Goal: Task Accomplishment & Management: Manage account settings

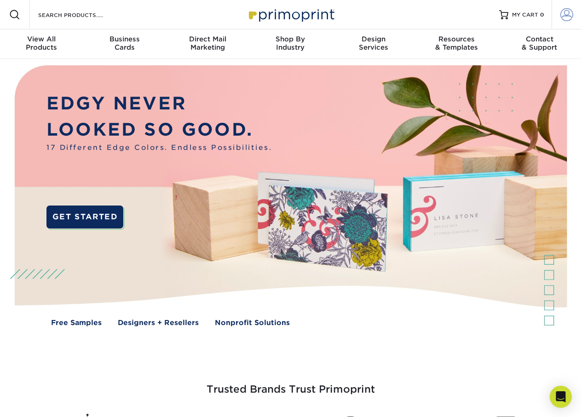
click at [563, 18] on span at bounding box center [566, 14] width 13 height 13
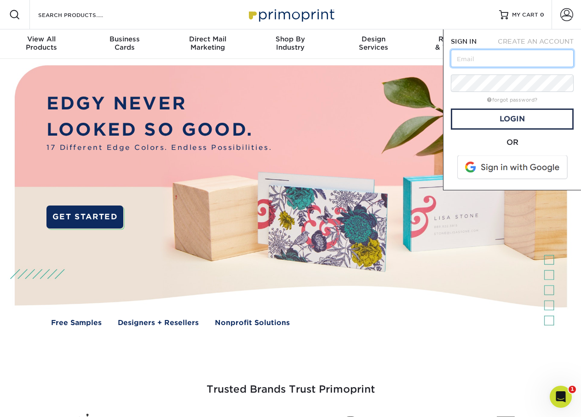
click at [517, 63] on input "text" at bounding box center [512, 58] width 123 height 17
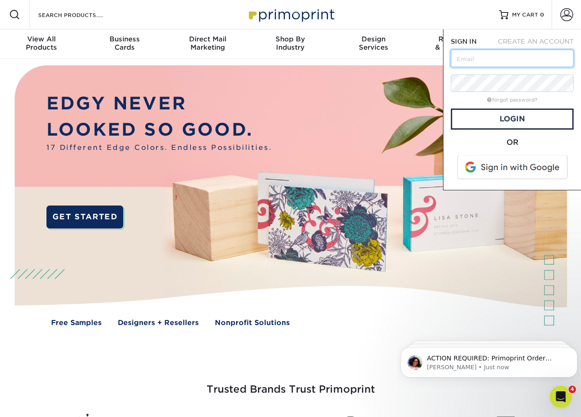
type input "cody.halsell@jacksonmg.com"
click at [457, 369] on p "Avery • 1m ago" at bounding box center [496, 367] width 139 height 8
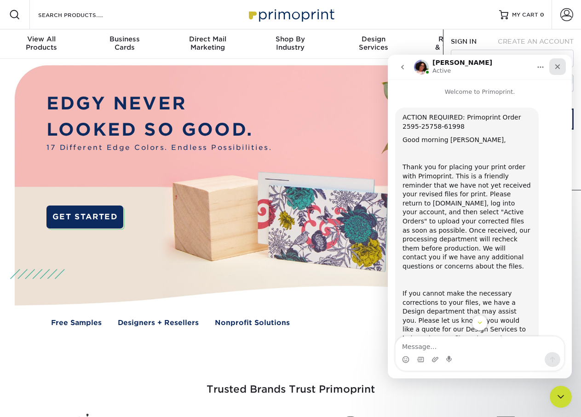
click at [555, 68] on icon "Close" at bounding box center [557, 66] width 7 height 7
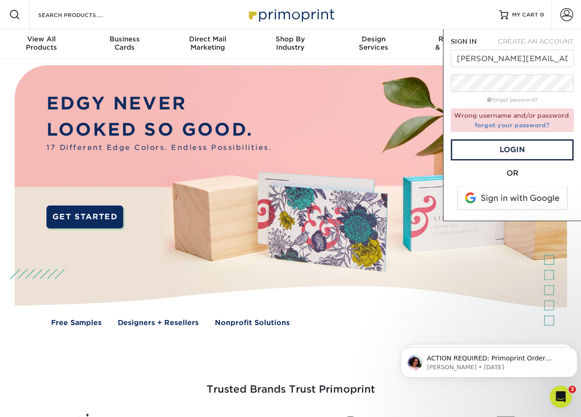
click at [509, 126] on link "forgot your password?" at bounding box center [512, 124] width 75 height 7
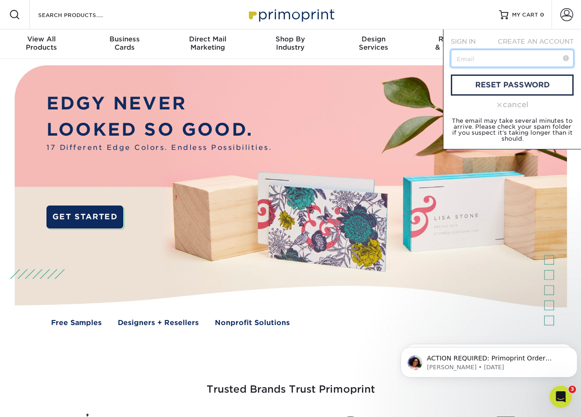
click at [476, 58] on input "text" at bounding box center [512, 58] width 123 height 17
type input "C"
type input "Cody.halsell@jacksonmg.com"
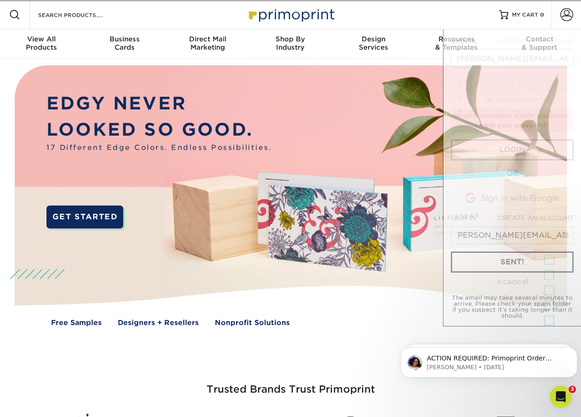
scroll to position [0, 1]
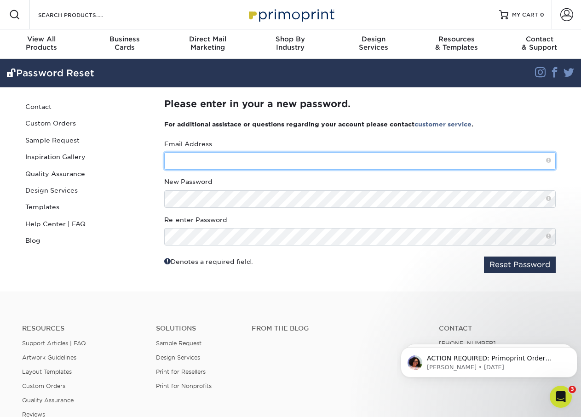
click at [194, 163] on input "text" at bounding box center [359, 160] width 391 height 17
type input "[PERSON_NAME][EMAIL_ADDRESS][PERSON_NAME][DOMAIN_NAME]"
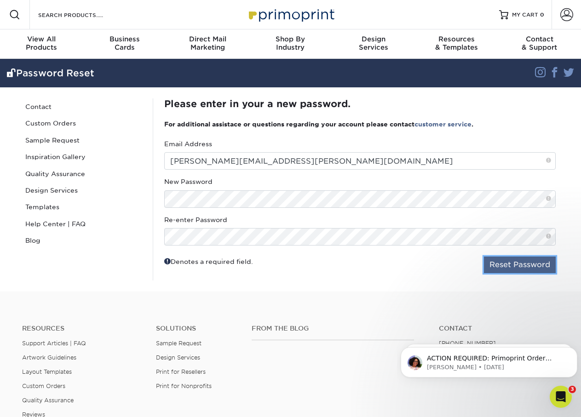
click at [516, 263] on button "Reset Password" at bounding box center [520, 265] width 72 height 17
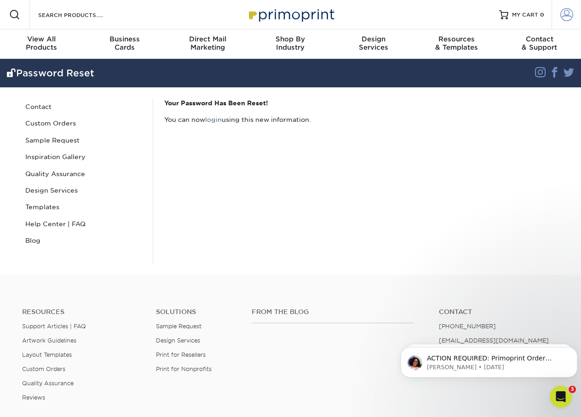
click at [566, 22] on link "Account" at bounding box center [565, 14] width 29 height 29
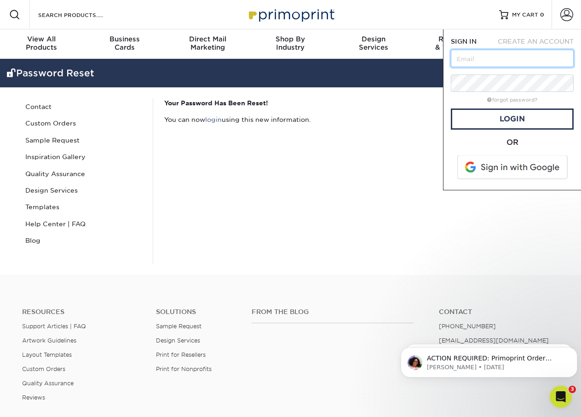
click at [498, 57] on input "text" at bounding box center [512, 58] width 123 height 17
type input "[PERSON_NAME][EMAIL_ADDRESS][PERSON_NAME][DOMAIN_NAME]"
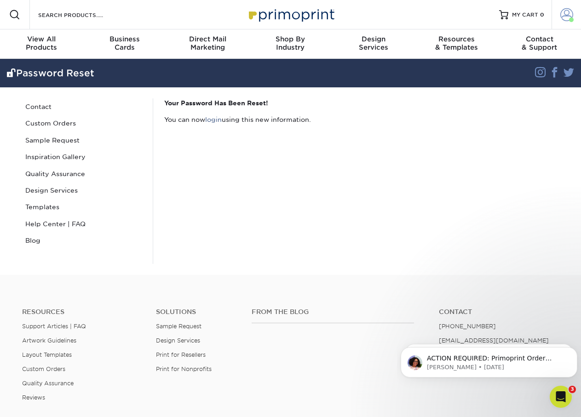
click at [566, 16] on span at bounding box center [566, 14] width 13 height 13
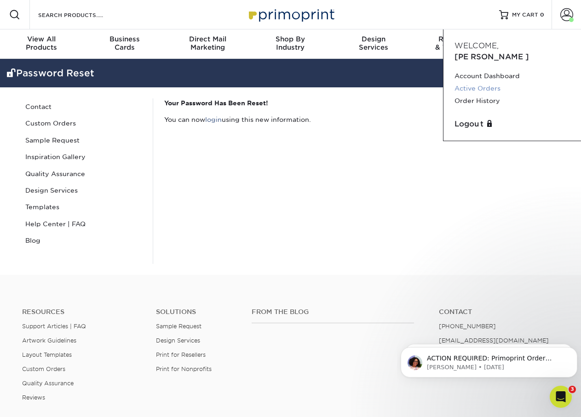
click at [490, 82] on link "Active Orders" at bounding box center [511, 88] width 115 height 12
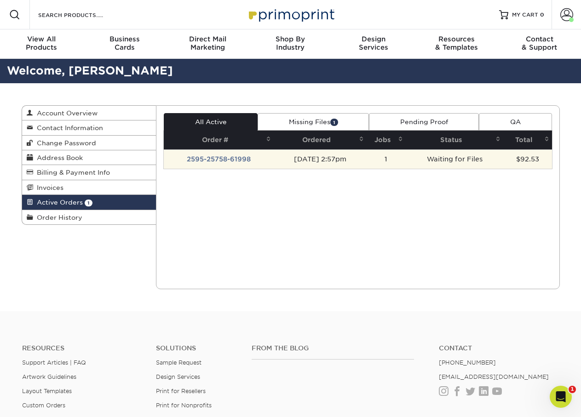
click at [229, 159] on td "2595-25758-61998" at bounding box center [219, 158] width 110 height 19
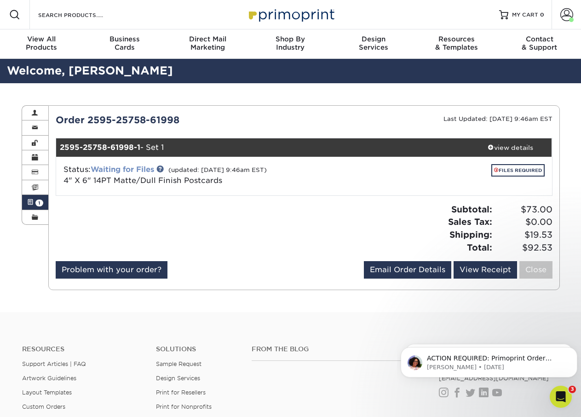
click at [141, 169] on link "Waiting for Files" at bounding box center [122, 169] width 63 height 9
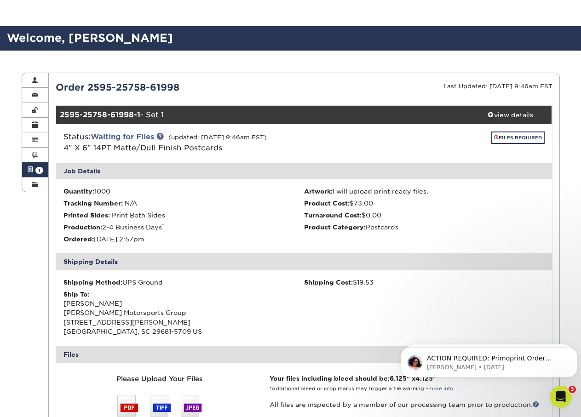
scroll to position [184, 0]
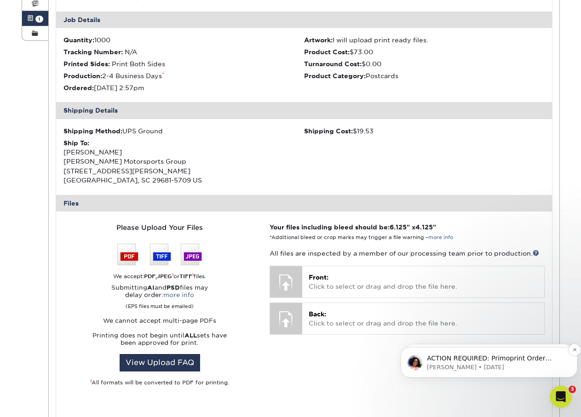
click at [496, 363] on p "[PERSON_NAME] • [DATE]" at bounding box center [496, 367] width 139 height 8
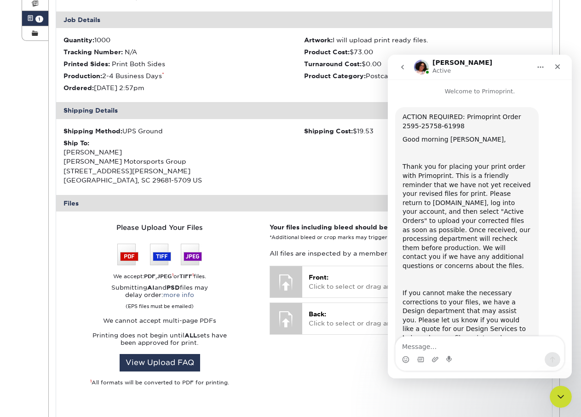
scroll to position [0, 0]
click at [353, 151] on div "Shipping Method: UPS Ground Shipping Cost: $19.53 Ship To: Cody Halsell Jackson…" at bounding box center [304, 157] width 496 height 76
click at [566, 66] on nav "Avery Active" at bounding box center [480, 67] width 184 height 25
click at [560, 66] on icon "Close" at bounding box center [557, 66] width 7 height 7
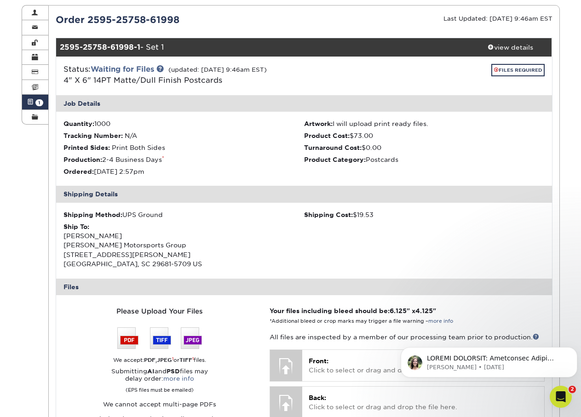
scroll to position [230, 0]
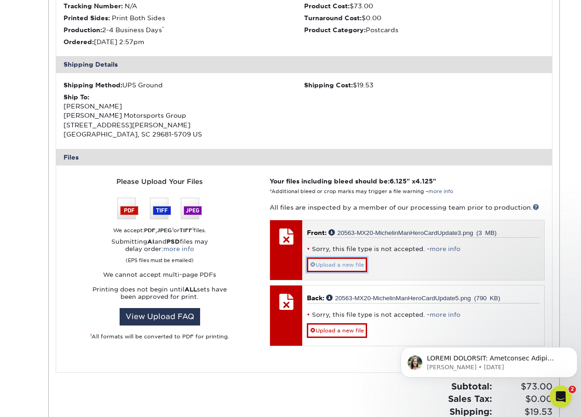
click at [349, 263] on link "Upload a new file" at bounding box center [337, 264] width 60 height 15
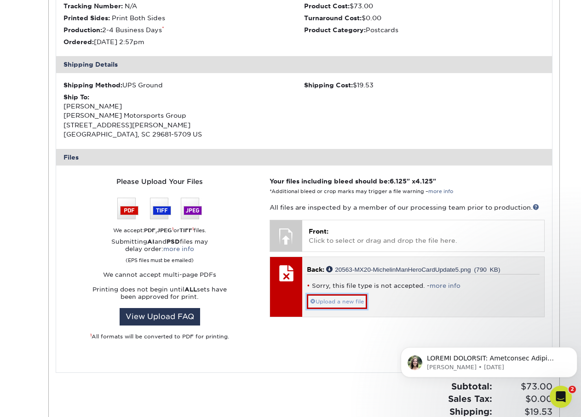
click at [332, 303] on link "Upload a new file" at bounding box center [337, 301] width 60 height 15
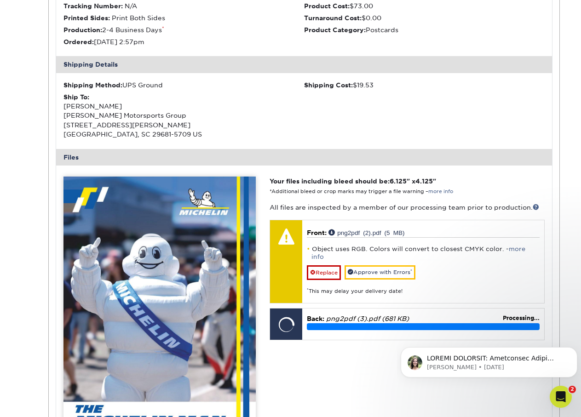
click at [335, 338] on div "Your files including bleed should be: 6.125 " x 4.125 " *Additional bleed or cr…" at bounding box center [407, 368] width 288 height 383
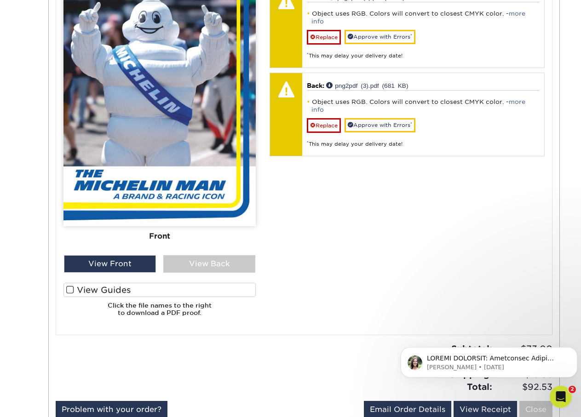
scroll to position [322, 0]
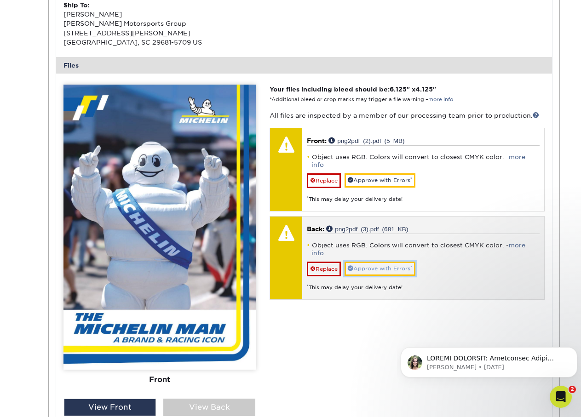
click at [374, 262] on link "Approve with Errors *" at bounding box center [379, 269] width 71 height 14
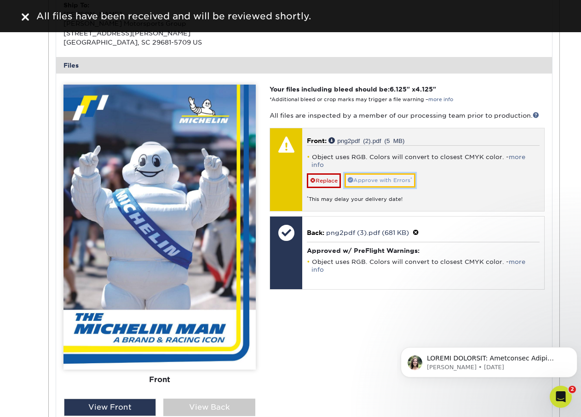
click at [389, 174] on link "Approve with Errors *" at bounding box center [379, 180] width 71 height 14
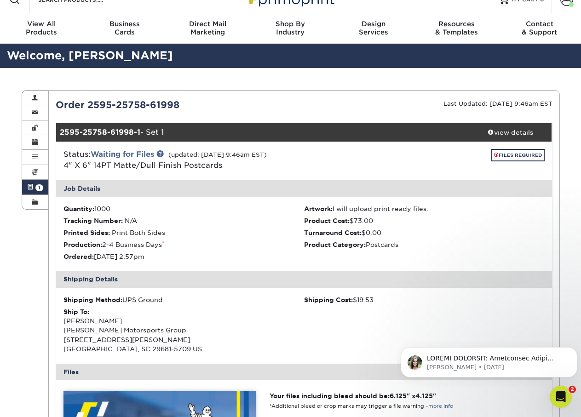
scroll to position [0, 0]
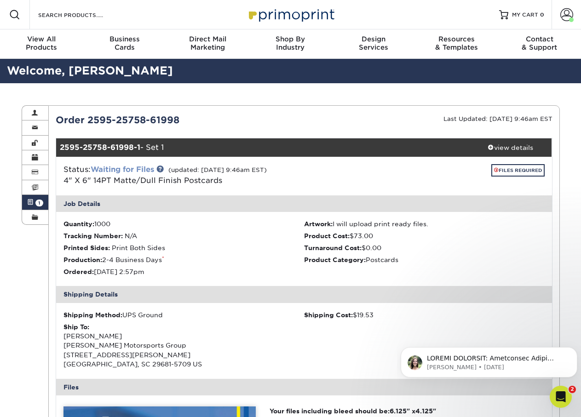
click at [147, 169] on link "Waiting for Files" at bounding box center [122, 169] width 63 height 9
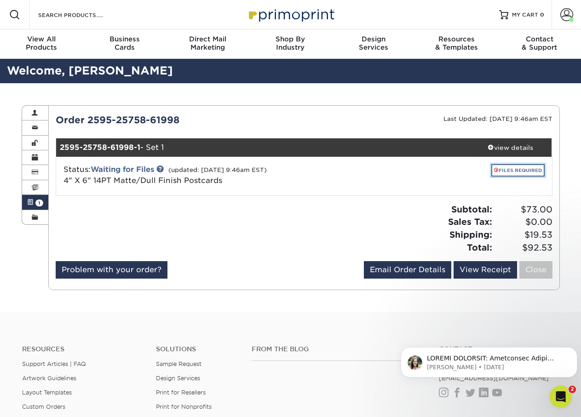
click at [496, 171] on span at bounding box center [496, 169] width 5 height 5
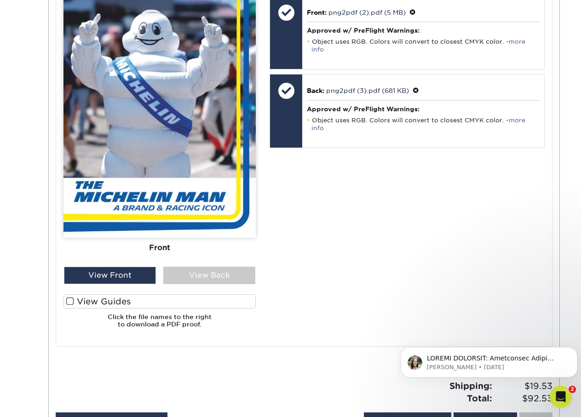
scroll to position [460, 0]
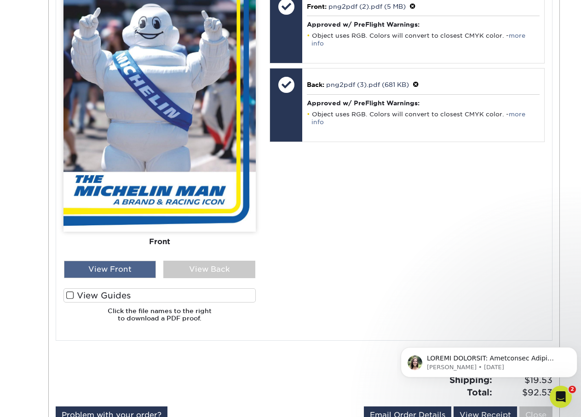
click at [112, 271] on div "View Front" at bounding box center [110, 269] width 92 height 17
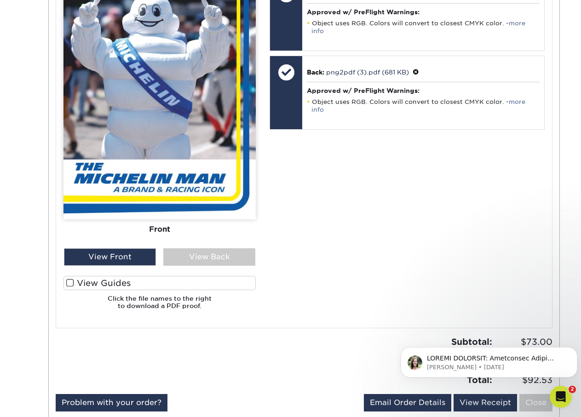
scroll to position [414, 0]
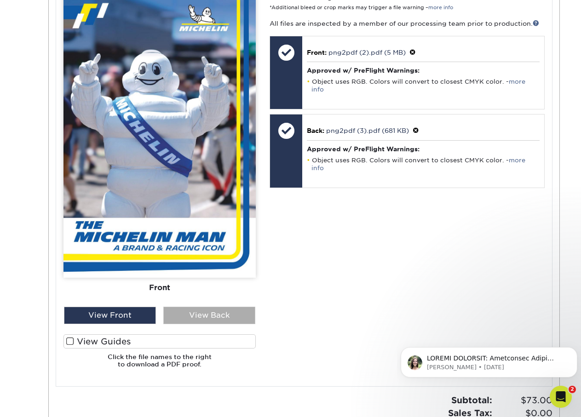
click at [194, 314] on div "View Back" at bounding box center [209, 315] width 92 height 17
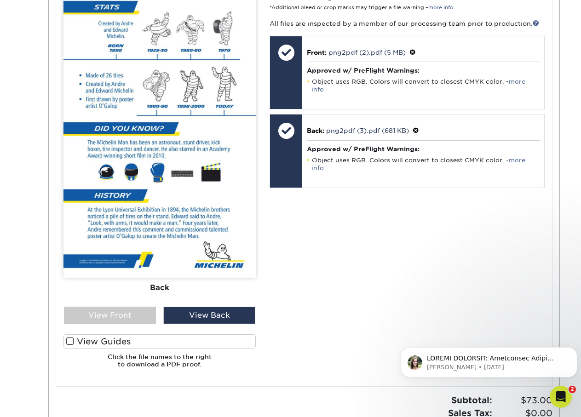
click at [118, 303] on div "Front Back" at bounding box center [159, 150] width 192 height 314
click at [122, 315] on div "View Front" at bounding box center [110, 315] width 92 height 17
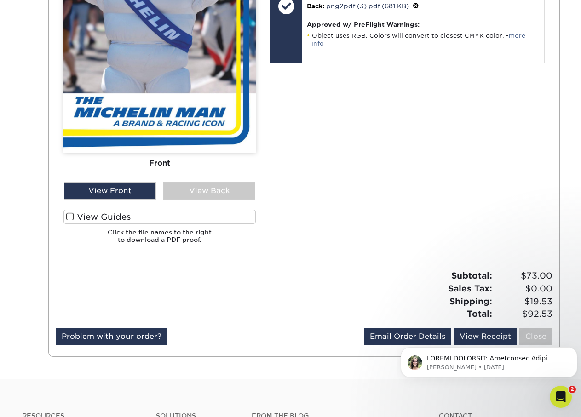
scroll to position [552, 0]
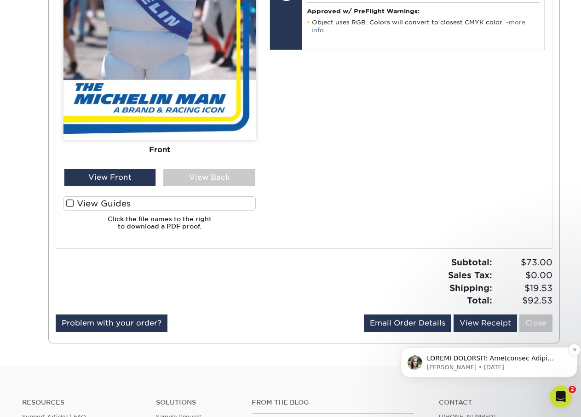
click at [503, 366] on p "Julie • 6d ago" at bounding box center [496, 367] width 139 height 8
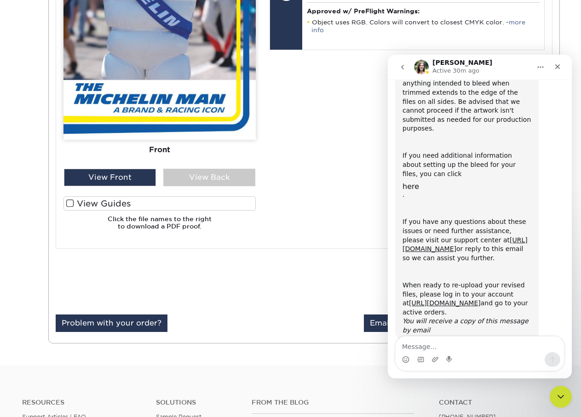
scroll to position [174, 0]
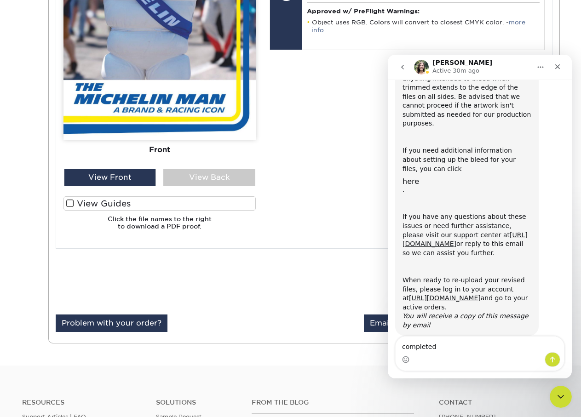
type textarea "completed!"
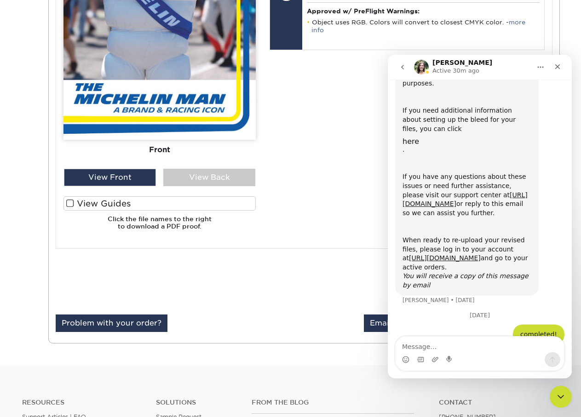
click at [532, 45] on div "Your files including bleed should be: 6.125 " x 4.125 " *Additional bleed or cr…" at bounding box center [407, 46] width 288 height 383
click at [400, 64] on icon "go back" at bounding box center [402, 66] width 7 height 7
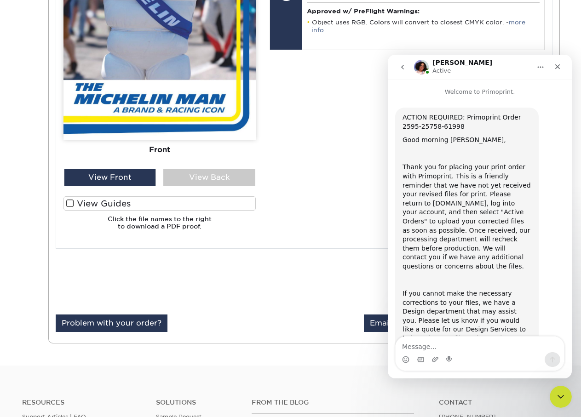
scroll to position [77, 0]
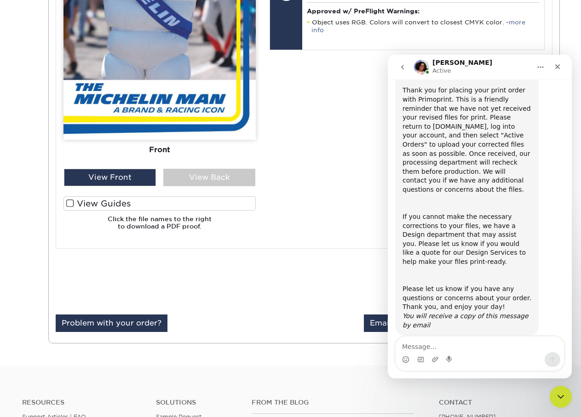
click at [400, 64] on icon "go back" at bounding box center [402, 66] width 7 height 7
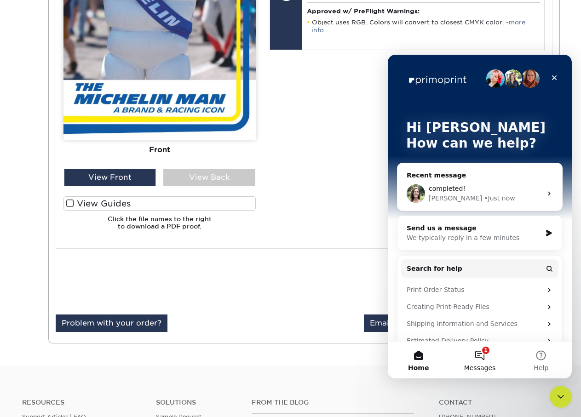
click at [476, 367] on span "Messages" at bounding box center [480, 368] width 32 height 6
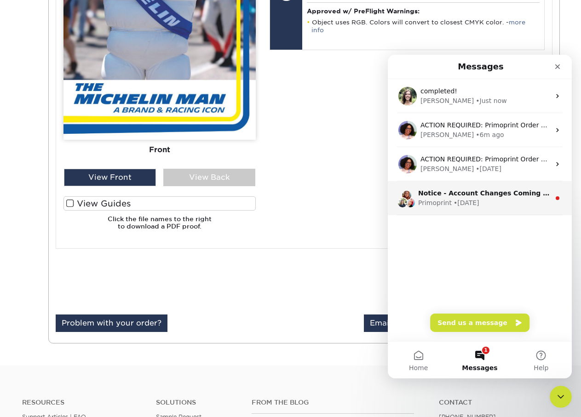
click at [457, 204] on div "• 6d ago" at bounding box center [466, 203] width 26 height 10
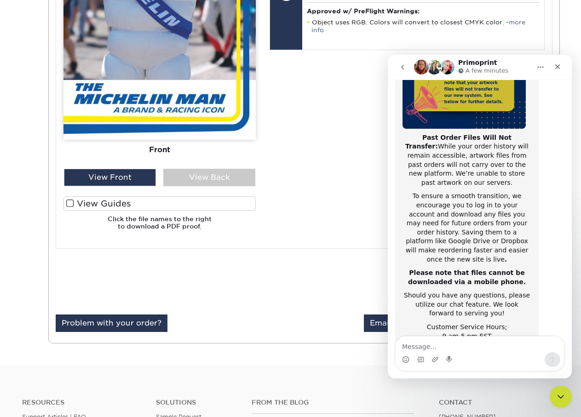
scroll to position [146, 0]
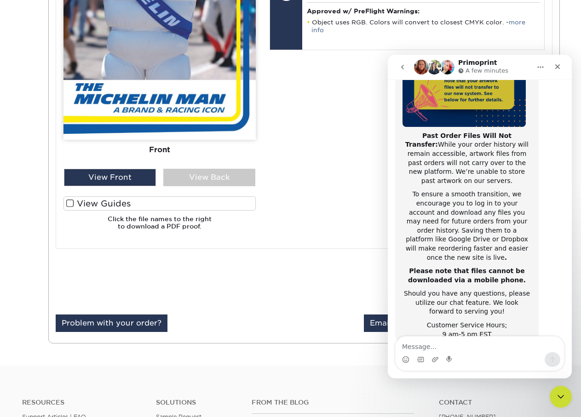
click at [403, 66] on icon "go back" at bounding box center [402, 67] width 3 height 5
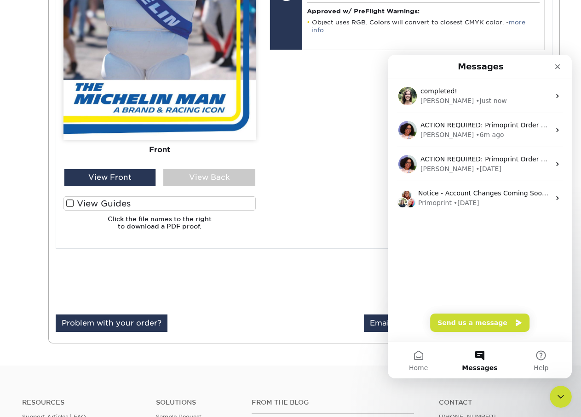
click at [349, 80] on div "Your files including bleed should be: 6.125 " x 4.125 " *Additional bleed or cr…" at bounding box center [407, 46] width 288 height 383
click at [558, 61] on div "Close" at bounding box center [557, 66] width 17 height 17
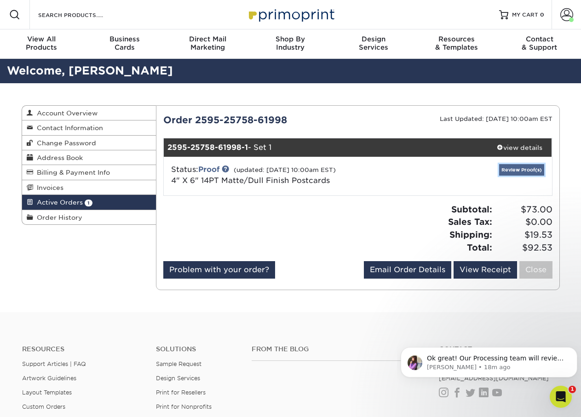
click at [514, 172] on link "Review Proof(s)" at bounding box center [521, 169] width 45 height 11
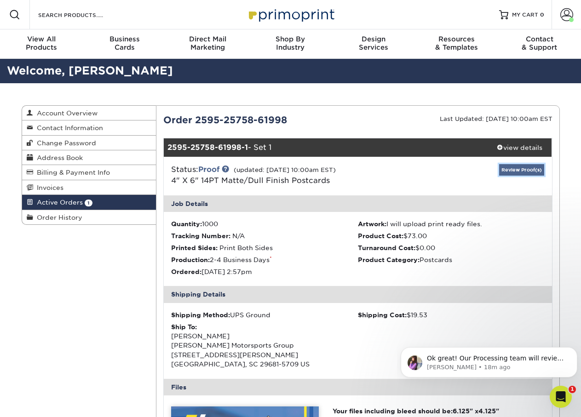
click at [514, 172] on link "Review Proof(s)" at bounding box center [521, 169] width 45 height 11
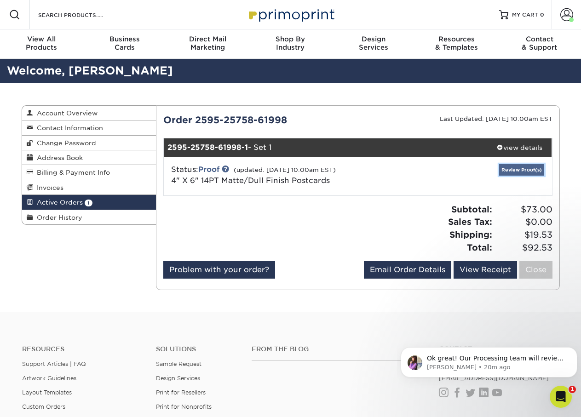
click at [508, 166] on link "Review Proof(s)" at bounding box center [521, 169] width 45 height 11
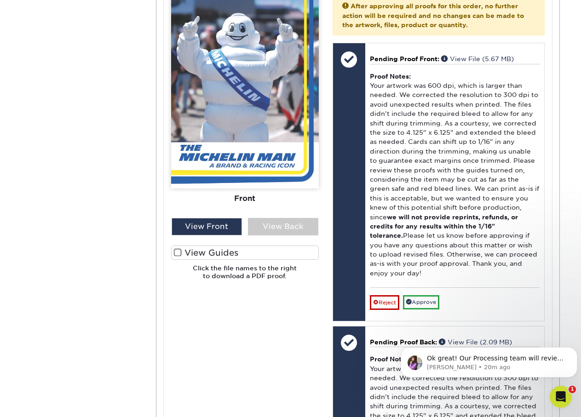
scroll to position [506, 0]
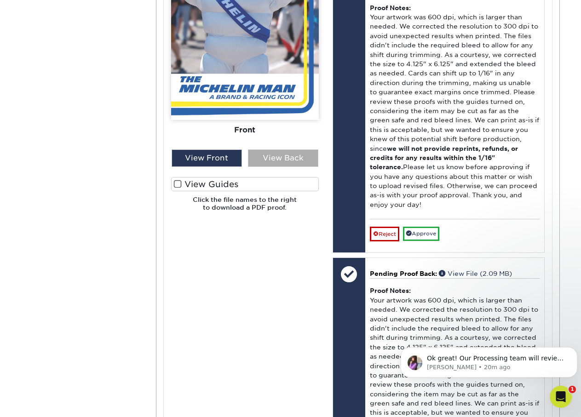
click at [256, 157] on div "View Back" at bounding box center [283, 157] width 70 height 17
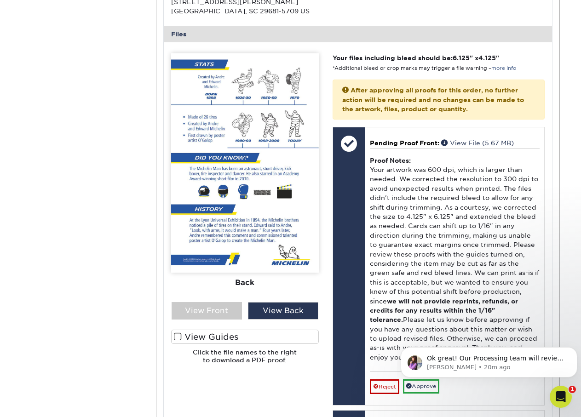
scroll to position [414, 0]
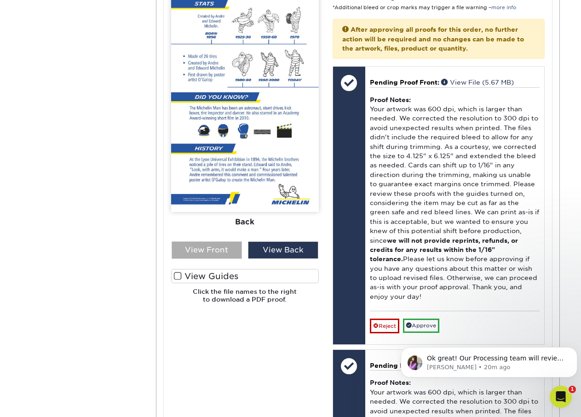
click at [210, 249] on div "View Front" at bounding box center [207, 249] width 70 height 17
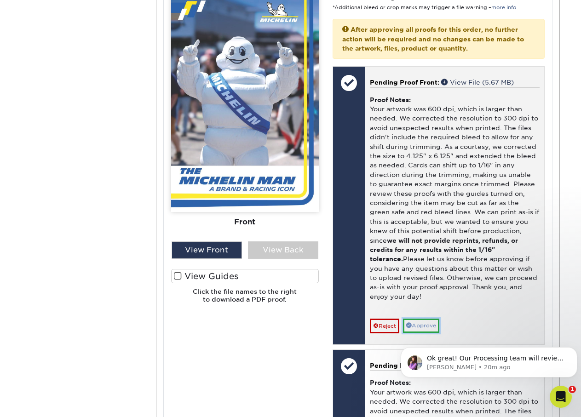
click at [425, 319] on link "Approve" at bounding box center [421, 326] width 36 height 14
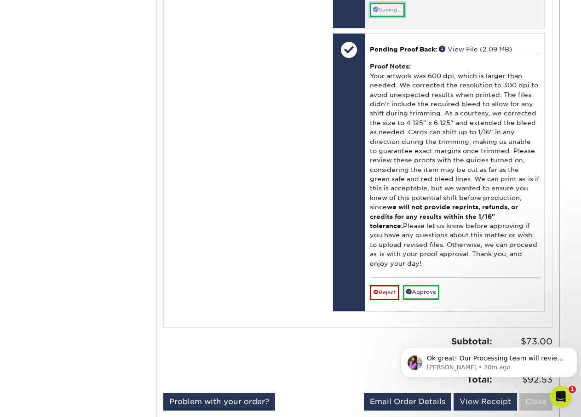
scroll to position [736, 0]
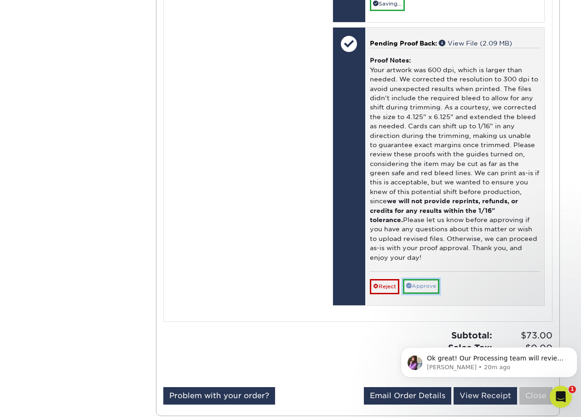
click at [425, 279] on link "Approve" at bounding box center [421, 286] width 36 height 14
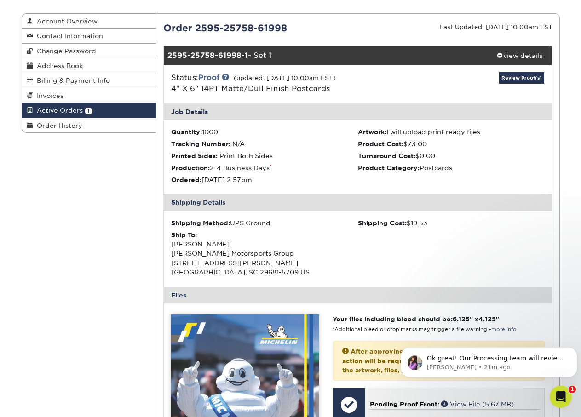
scroll to position [0, 0]
